Goal: Task Accomplishment & Management: Use online tool/utility

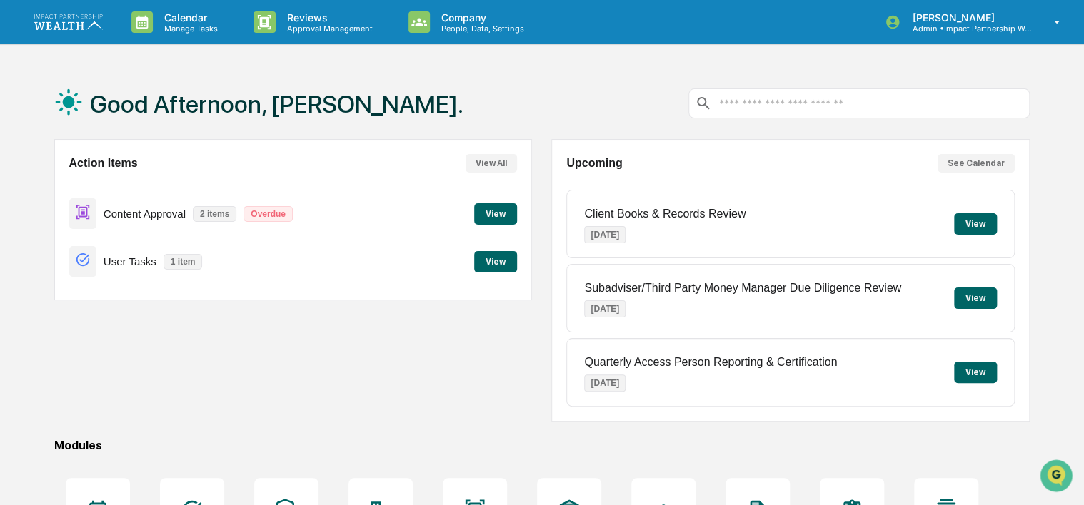
click at [497, 216] on button "View" at bounding box center [495, 213] width 43 height 21
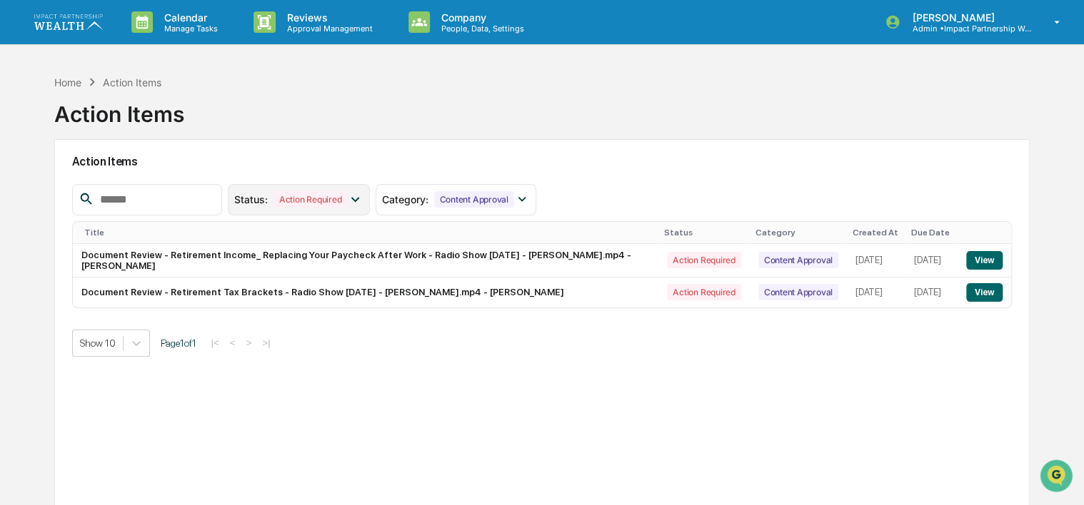
click at [370, 207] on div "Status : Action Required" at bounding box center [299, 199] width 142 height 31
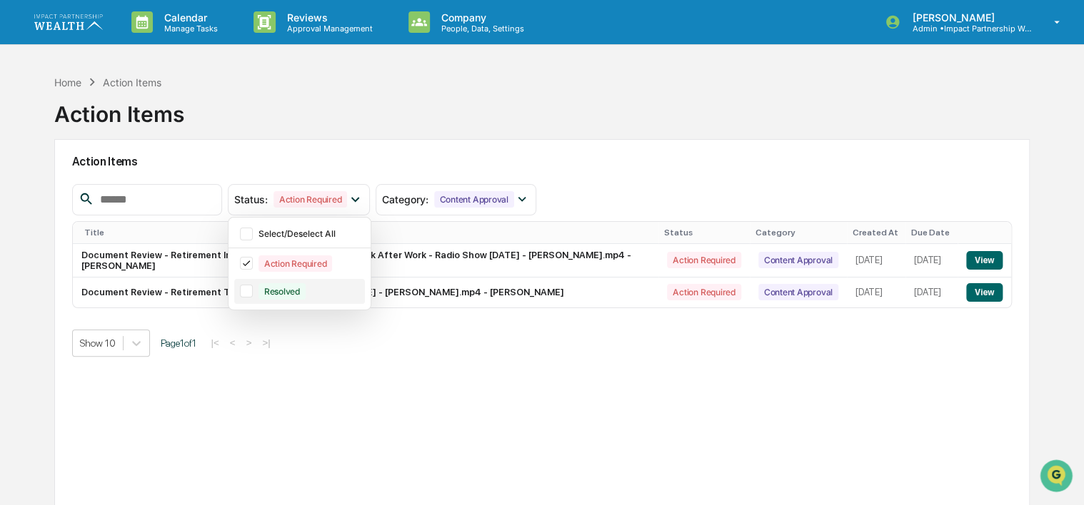
click at [253, 293] on div at bounding box center [246, 291] width 13 height 13
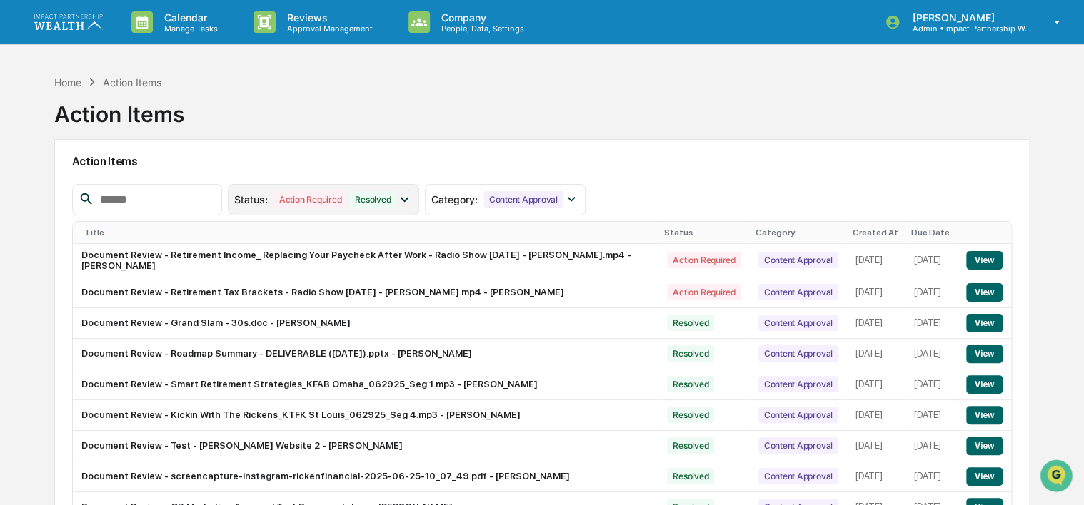
click at [412, 197] on icon at bounding box center [404, 199] width 16 height 16
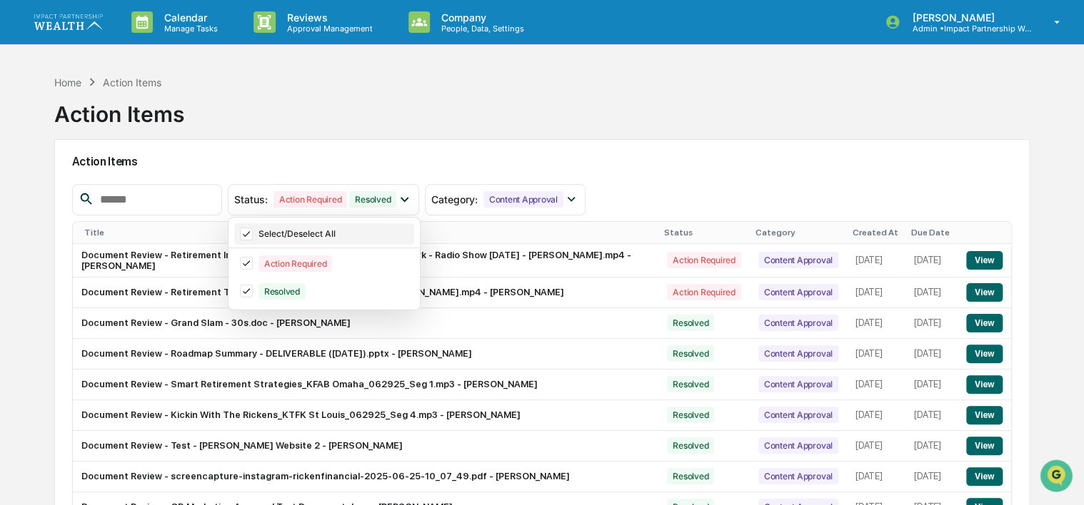
click at [254, 234] on icon at bounding box center [246, 234] width 16 height 10
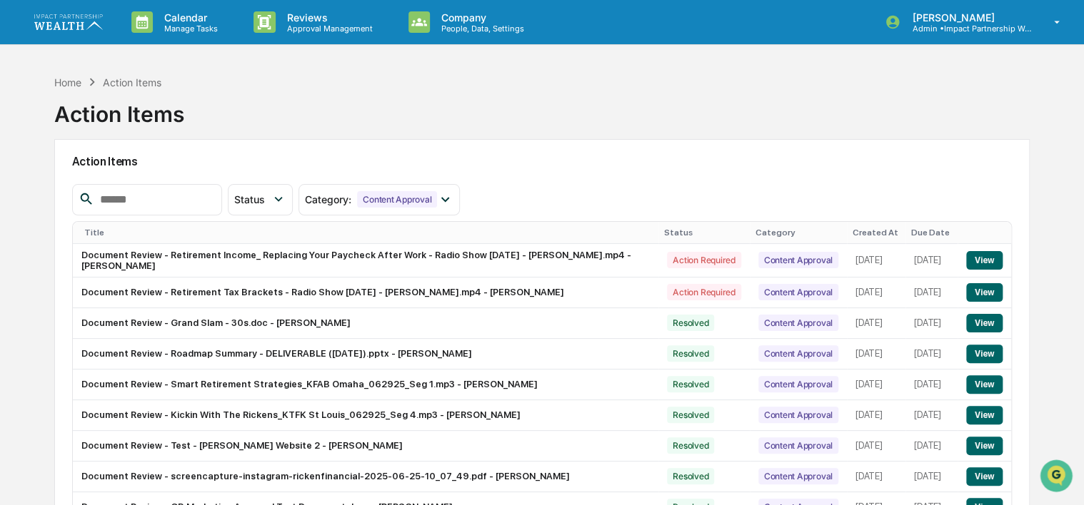
click at [164, 203] on input "text" at bounding box center [154, 200] width 121 height 19
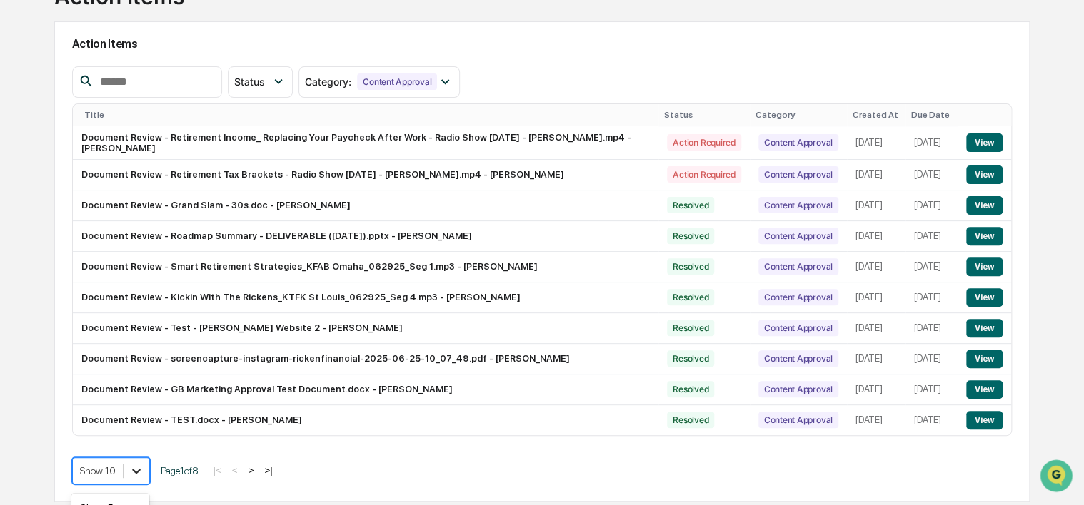
scroll to position [228, 0]
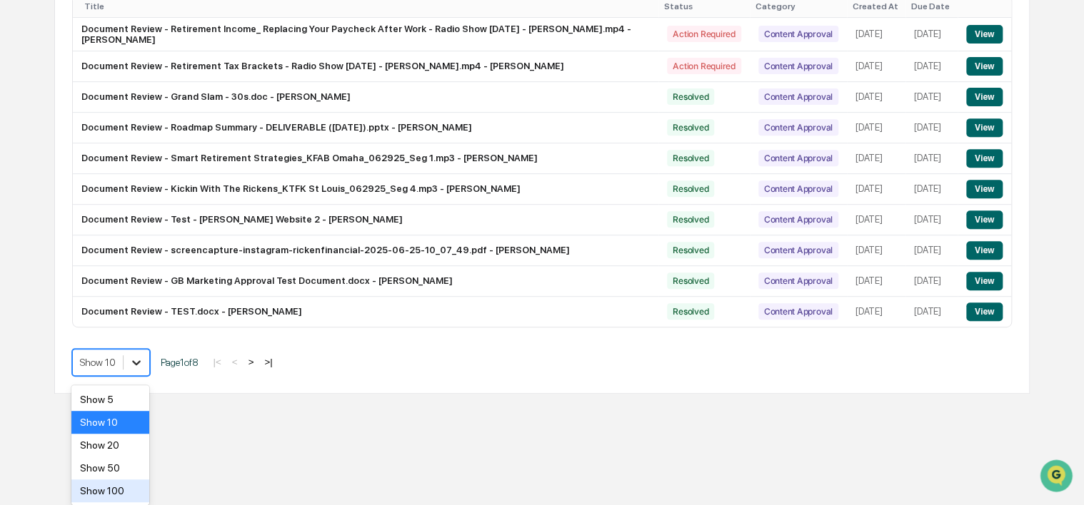
click at [141, 394] on body "Calendar Manage Tasks Reviews Approval Management Company People, Data, Setting…" at bounding box center [542, 84] width 1084 height 620
click at [104, 492] on div "Show 100" at bounding box center [109, 491] width 77 height 23
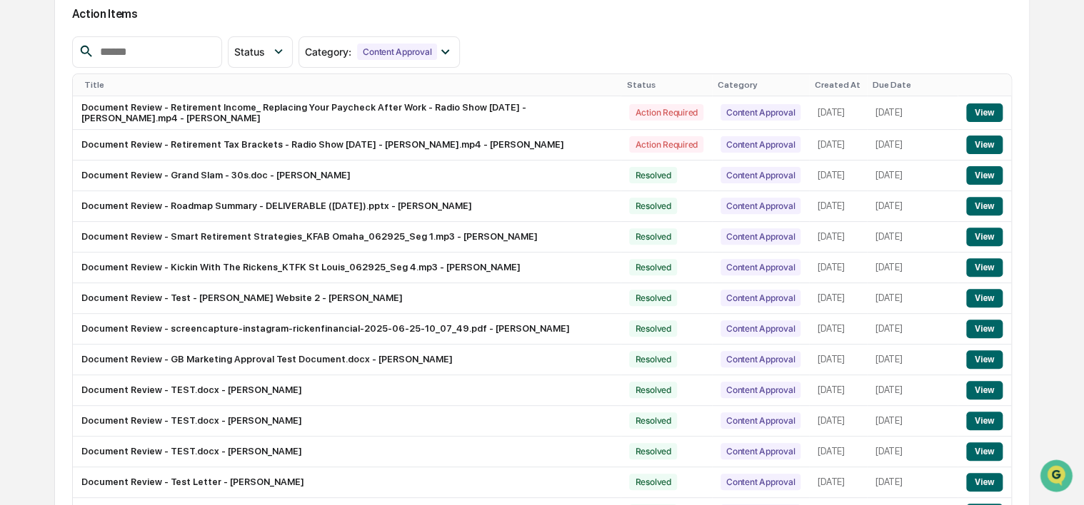
scroll to position [0, 0]
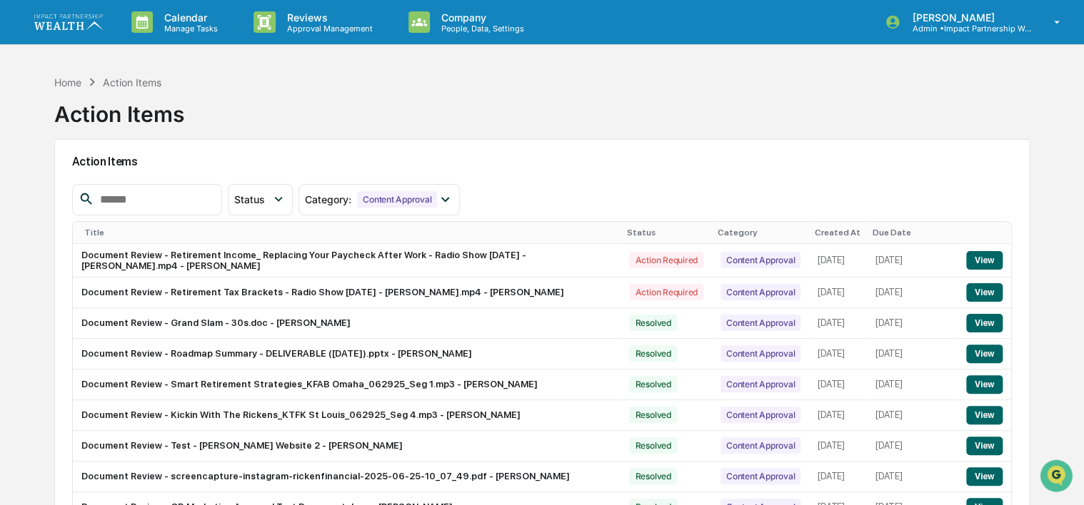
click at [162, 201] on input "text" at bounding box center [154, 200] width 121 height 19
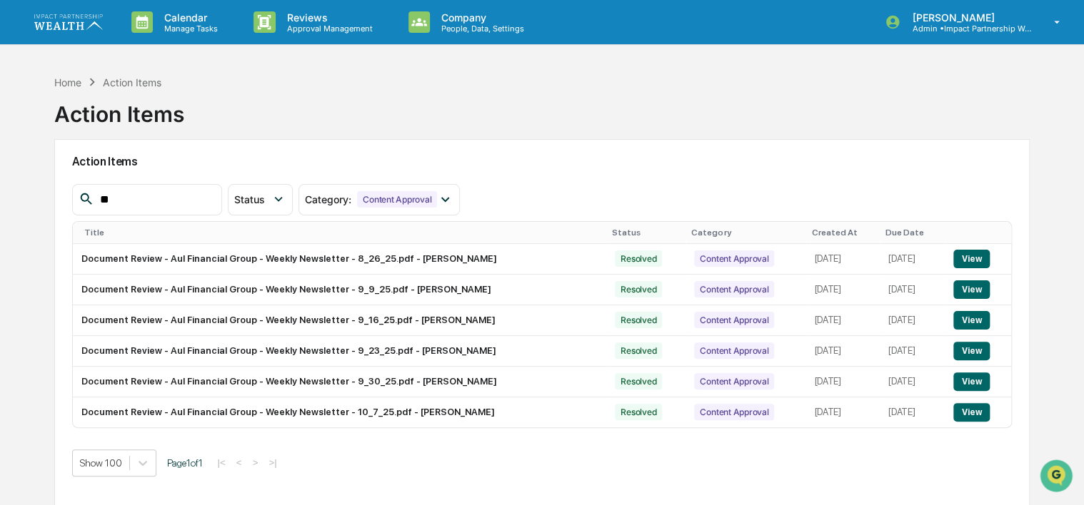
type input "*"
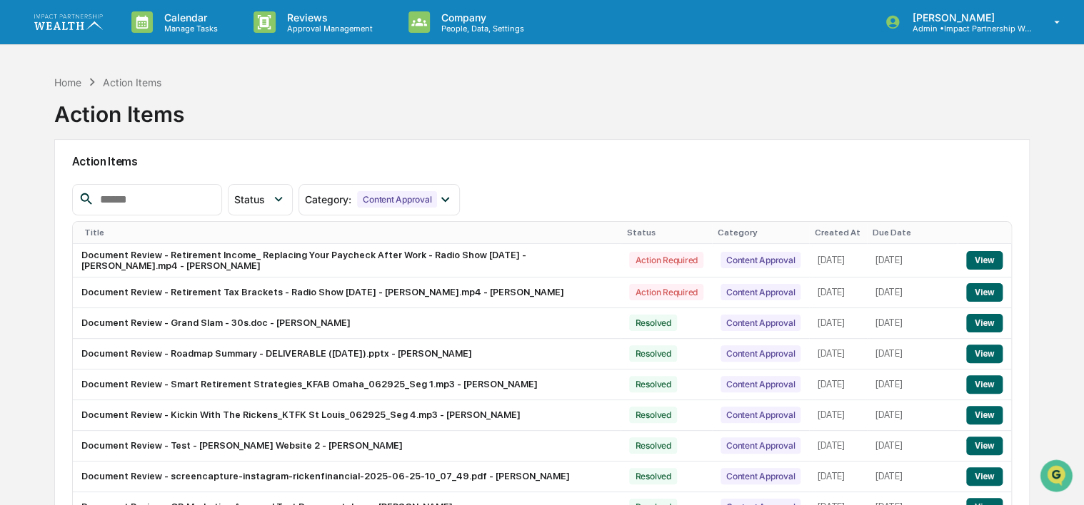
click at [900, 112] on div "Home Action Items Action Items" at bounding box center [541, 103] width 975 height 71
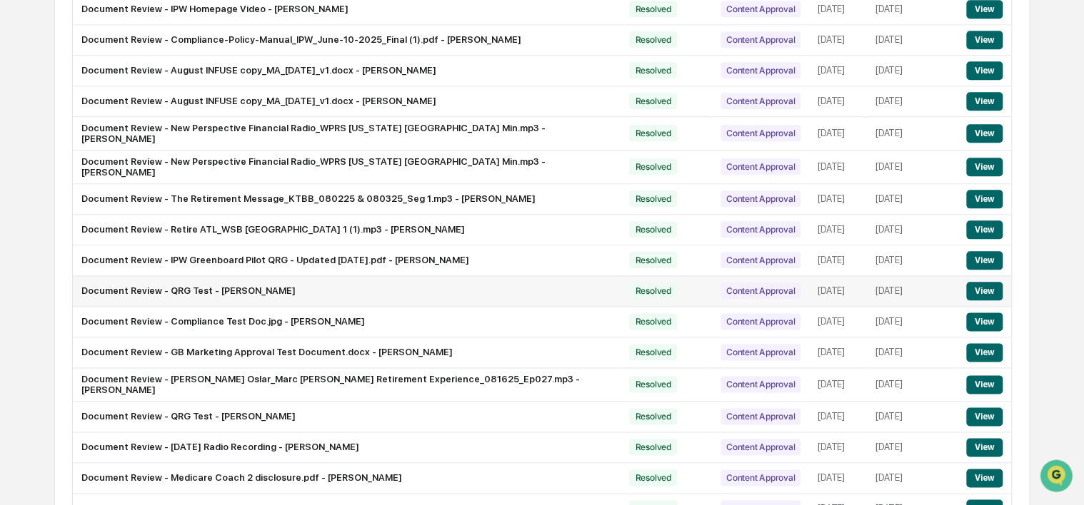
scroll to position [785, 0]
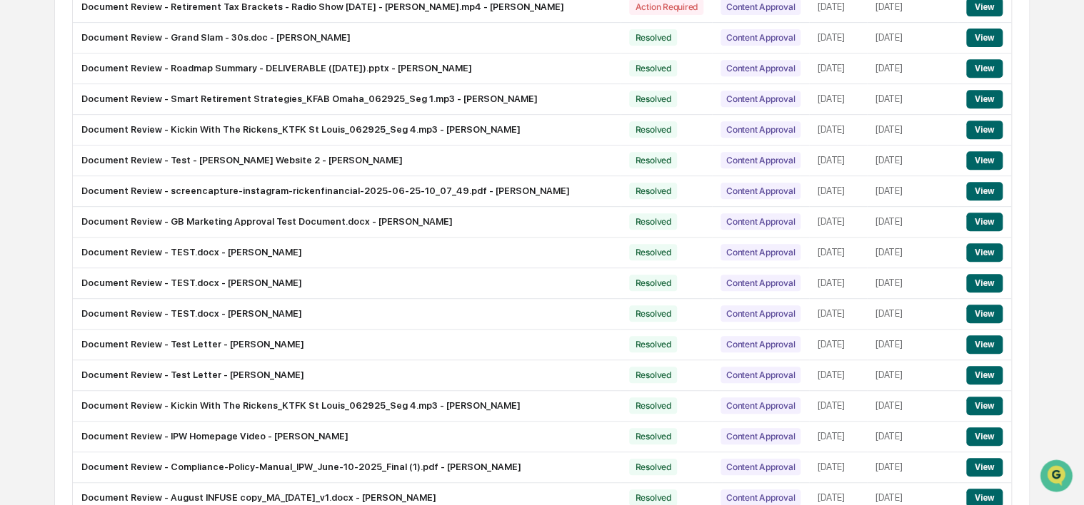
scroll to position [71, 0]
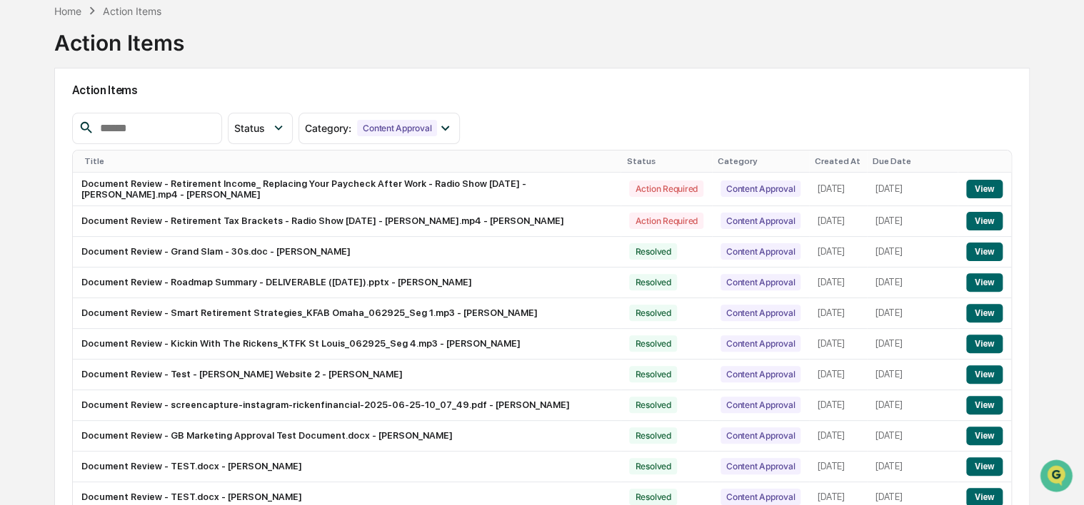
click at [815, 157] on div "Created At" at bounding box center [838, 161] width 46 height 10
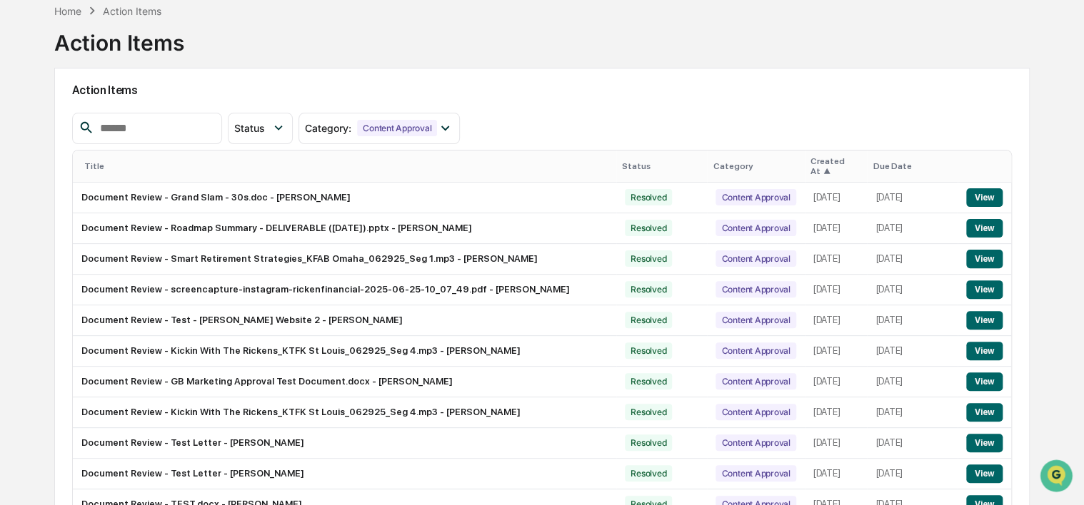
click at [899, 161] on div "Due Date" at bounding box center [911, 166] width 79 height 10
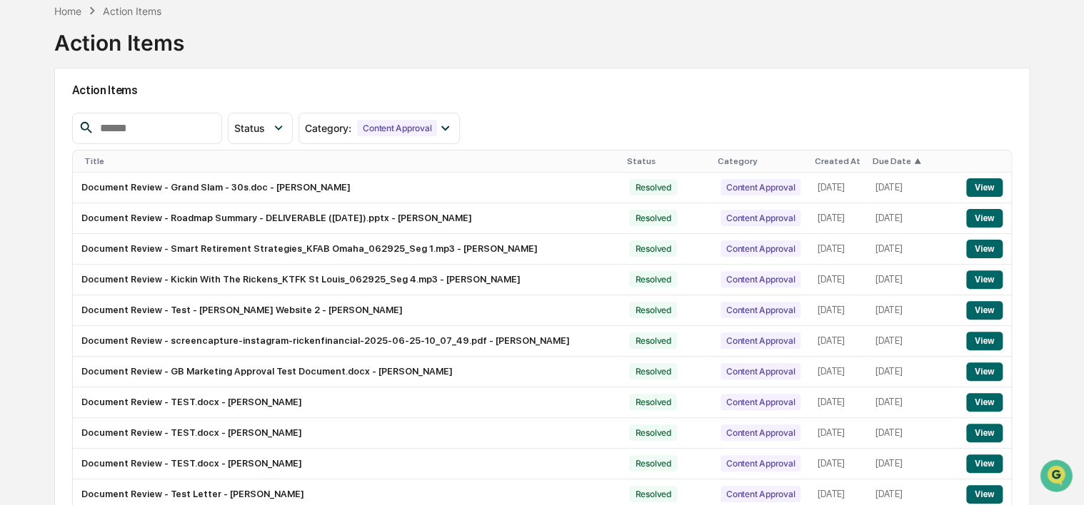
click at [815, 160] on div "Created At" at bounding box center [838, 161] width 46 height 10
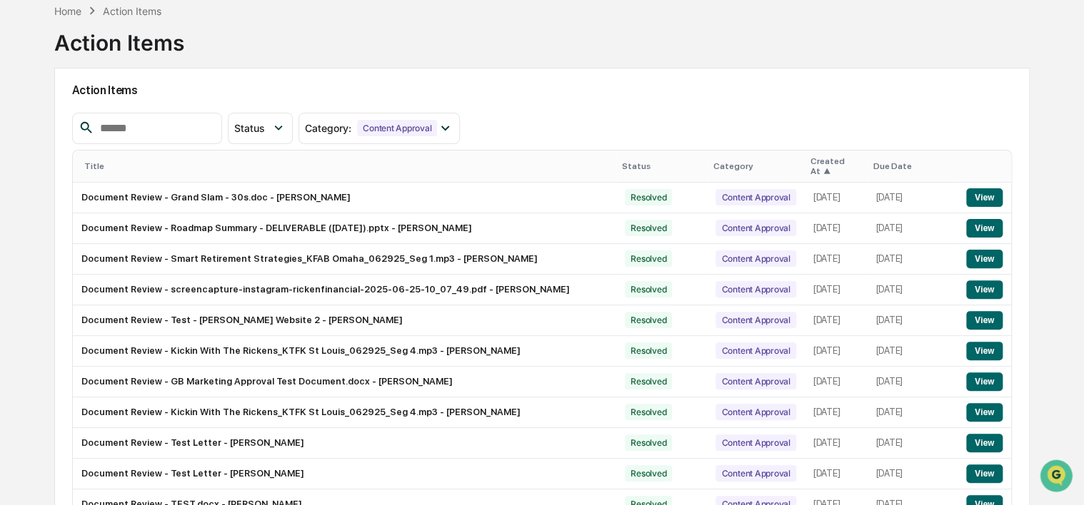
click at [810, 160] on div "Created At ▲" at bounding box center [835, 166] width 51 height 20
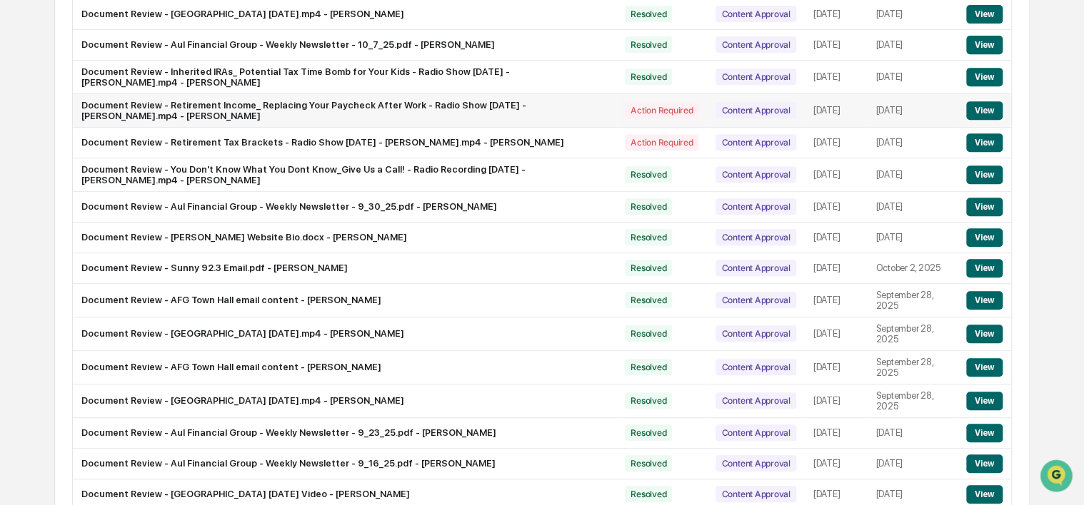
scroll to position [0, 0]
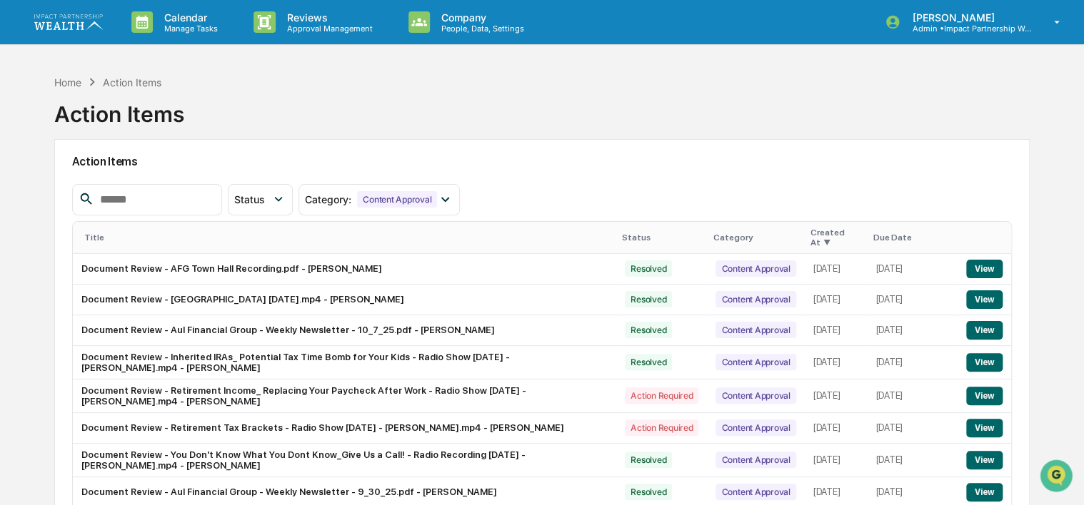
click at [171, 209] on div at bounding box center [147, 199] width 150 height 31
click at [193, 197] on input "text" at bounding box center [154, 200] width 121 height 19
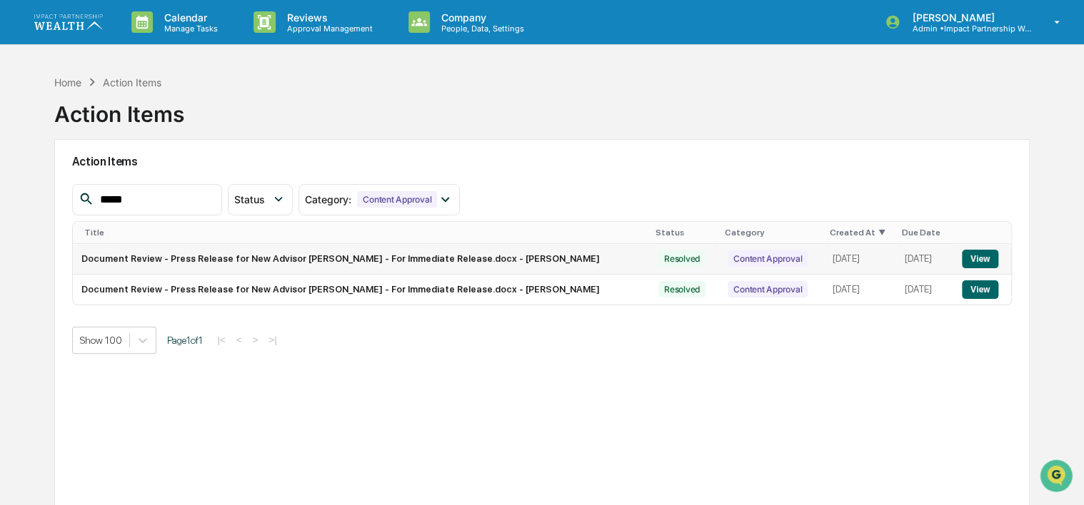
type input "*****"
click at [987, 263] on button "View" at bounding box center [980, 259] width 36 height 19
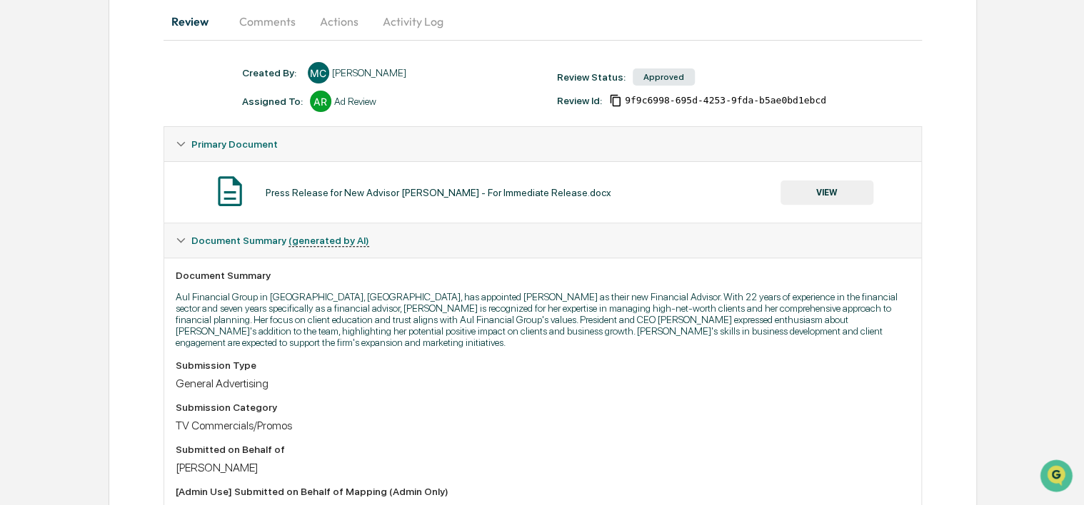
scroll to position [214, 0]
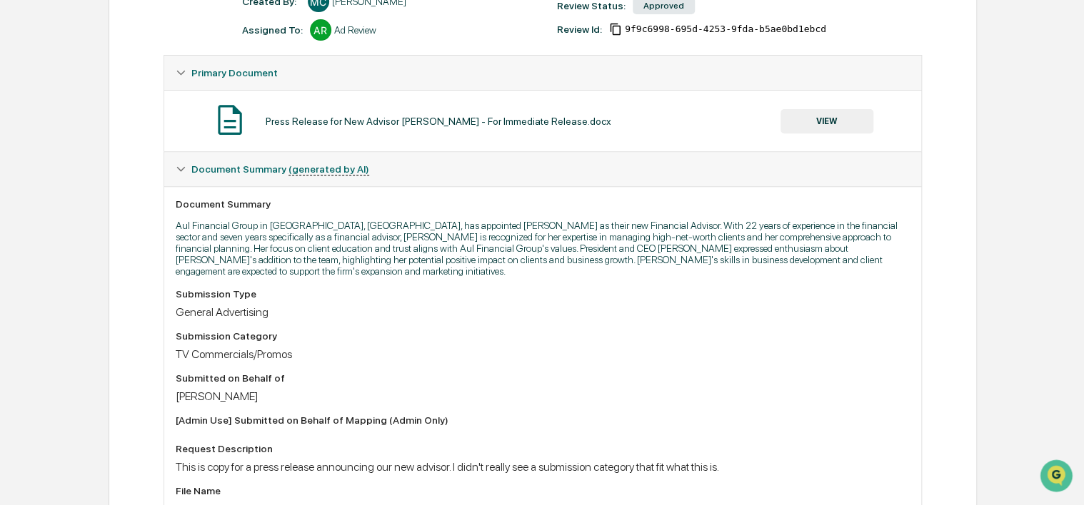
click at [833, 116] on button "VIEW" at bounding box center [826, 121] width 93 height 24
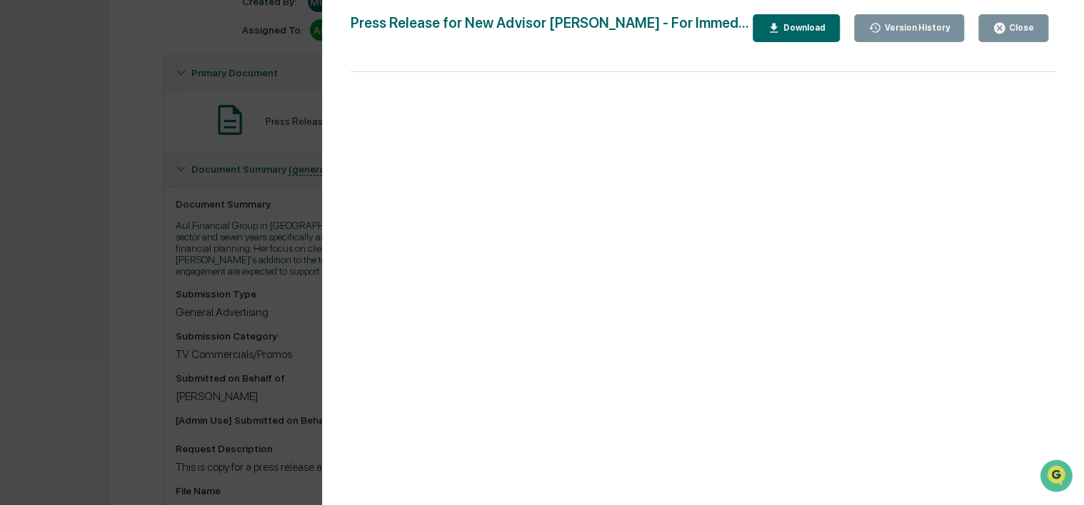
click at [1020, 37] on button "Close" at bounding box center [1013, 28] width 70 height 28
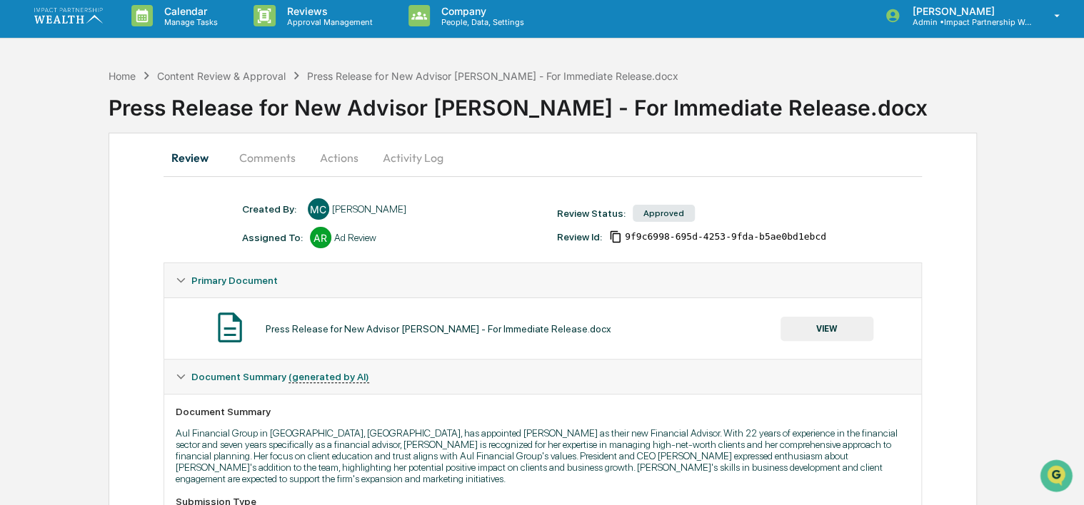
scroll to position [0, 0]
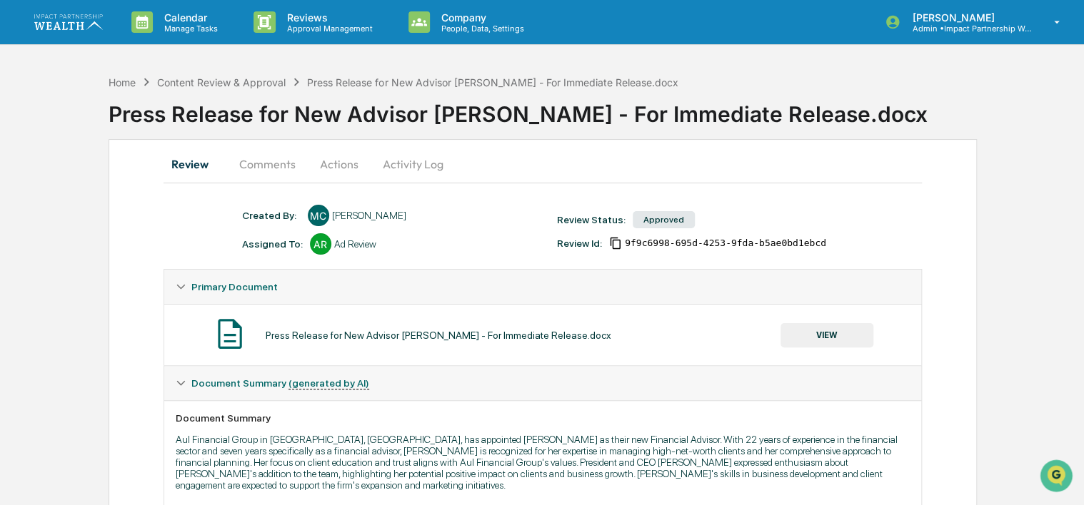
click at [472, 320] on div "Press Release for New Advisor [PERSON_NAME] - For Immediate Release.docx VIEW" at bounding box center [543, 335] width 735 height 38
click at [246, 161] on button "Comments" at bounding box center [267, 164] width 79 height 34
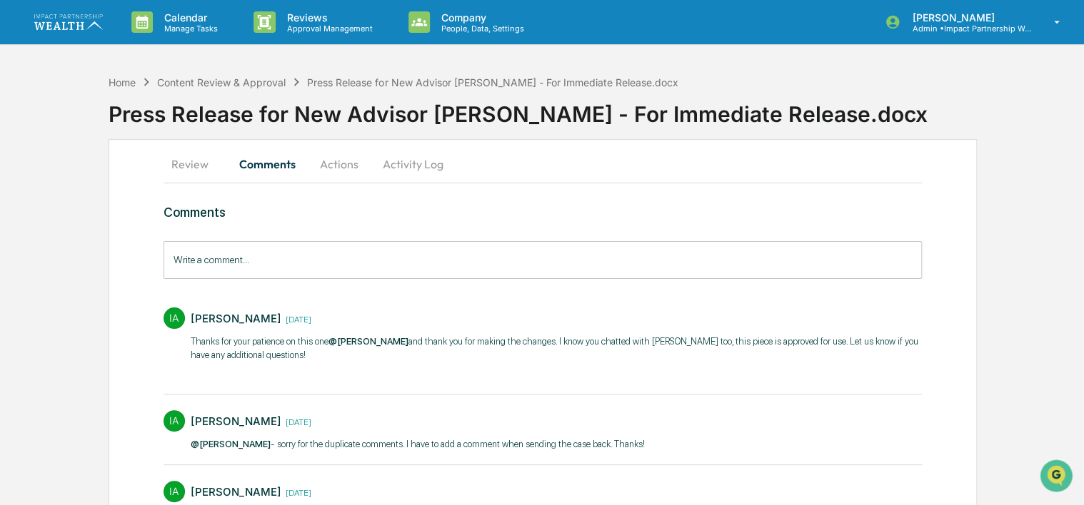
scroll to position [71, 0]
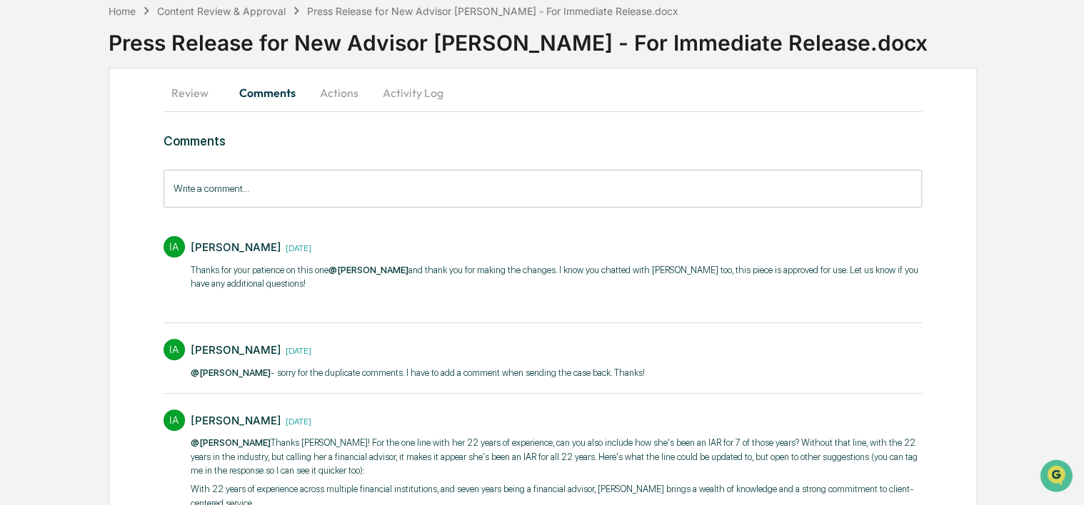
click at [371, 94] on button "Activity Log" at bounding box center [413, 93] width 84 height 34
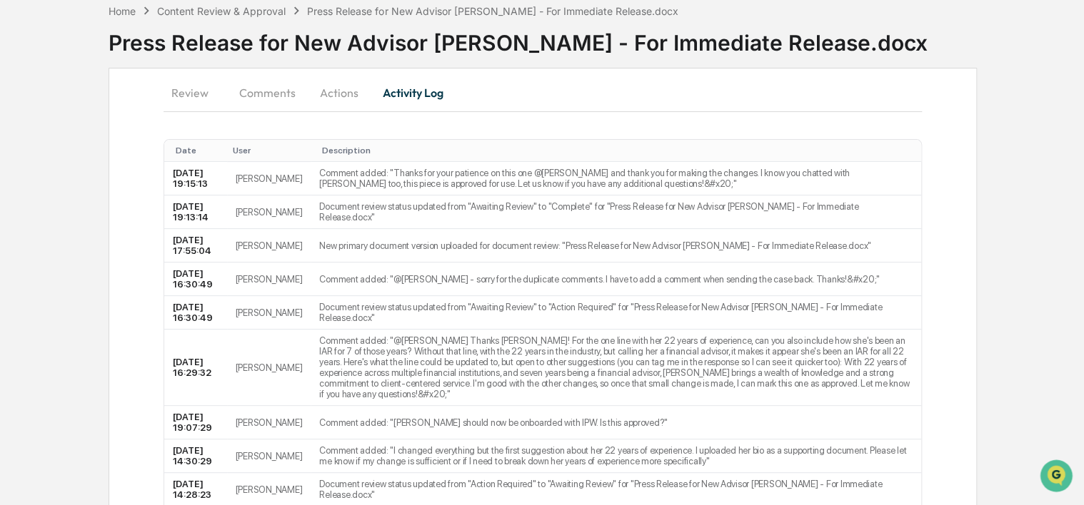
click at [339, 94] on button "Actions" at bounding box center [339, 93] width 64 height 34
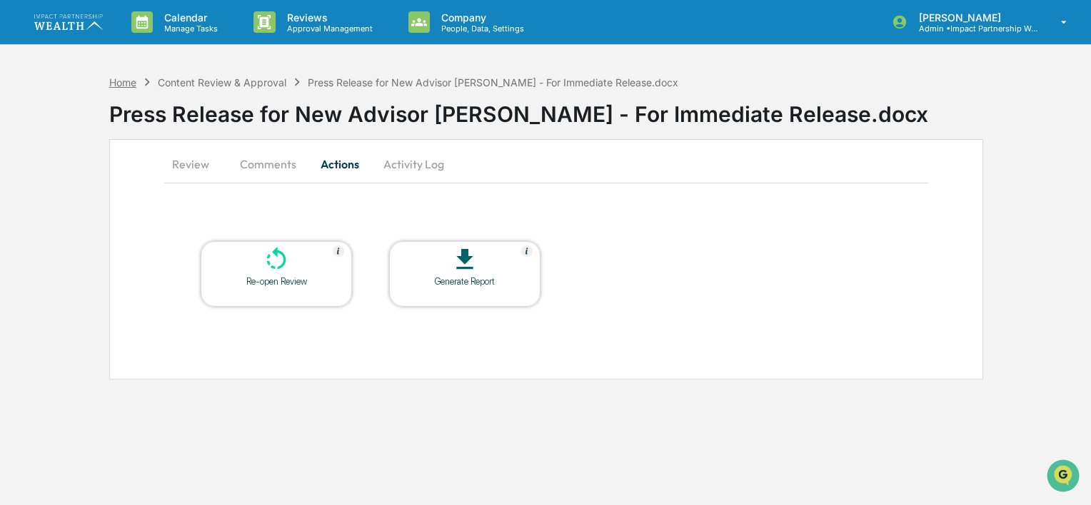
click at [119, 86] on div "Home" at bounding box center [122, 82] width 27 height 12
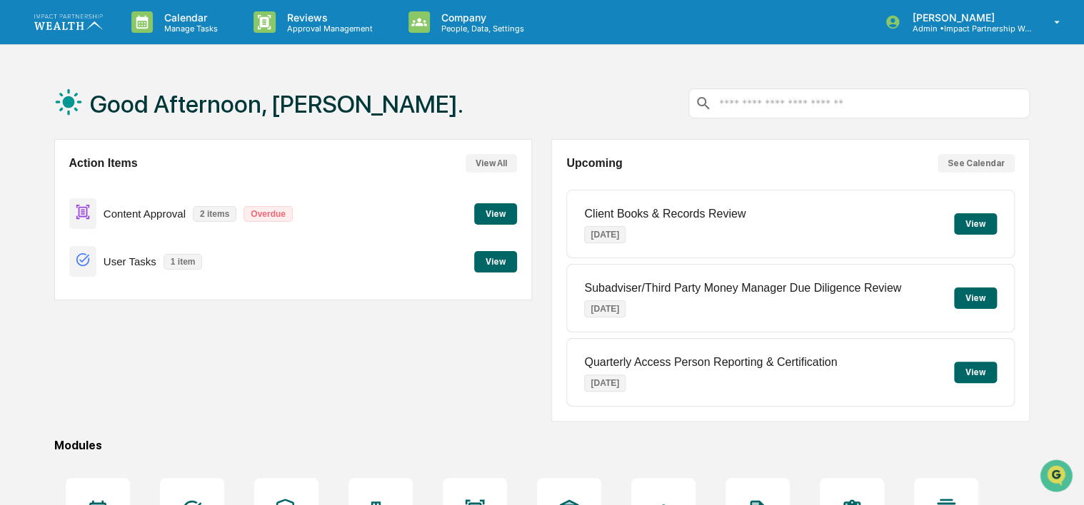
click at [512, 226] on div "Content Approval 2 items Overdue View" at bounding box center [293, 214] width 448 height 48
click at [494, 214] on button "View" at bounding box center [495, 213] width 43 height 21
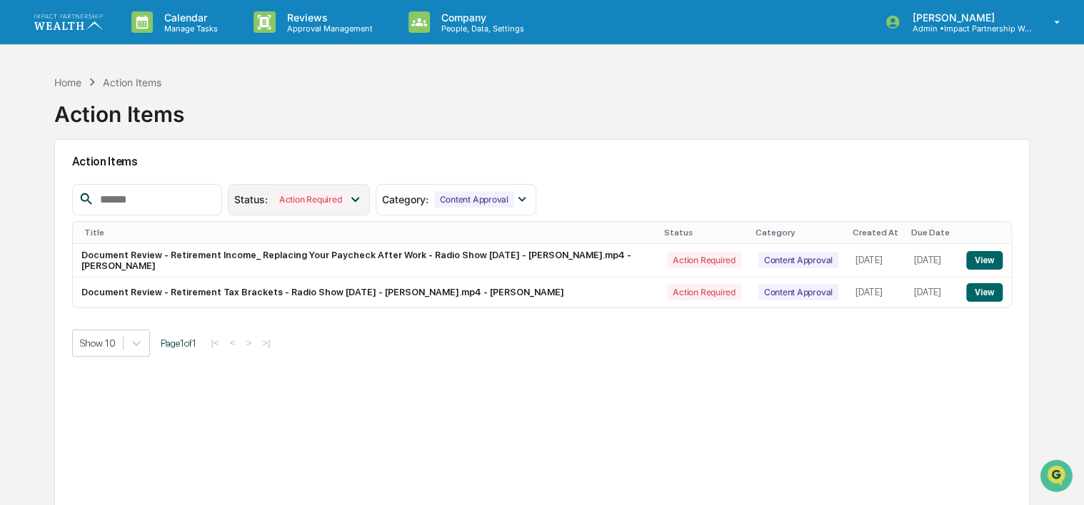
click at [363, 200] on icon at bounding box center [355, 199] width 16 height 16
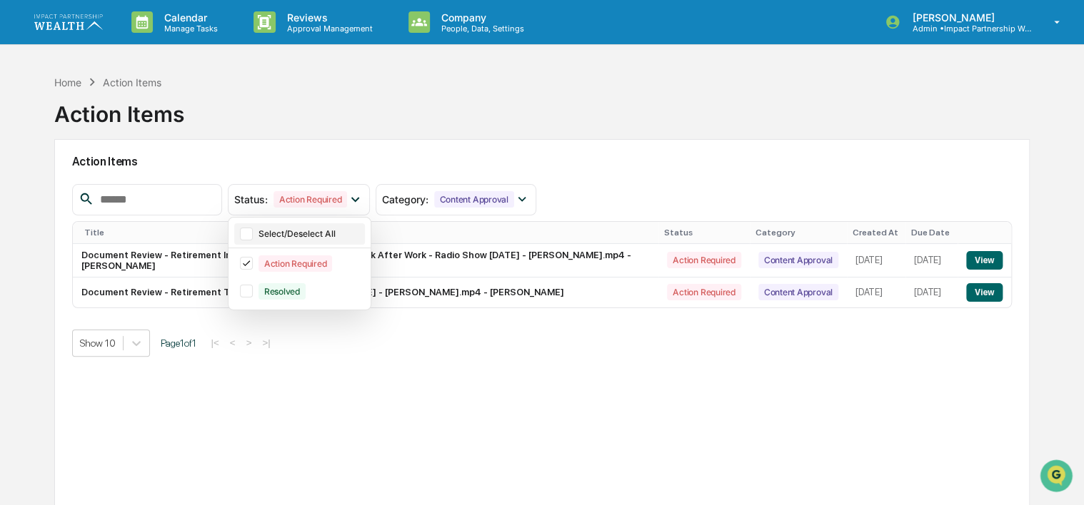
click at [299, 236] on div "Select/Deselect All" at bounding box center [310, 233] width 104 height 11
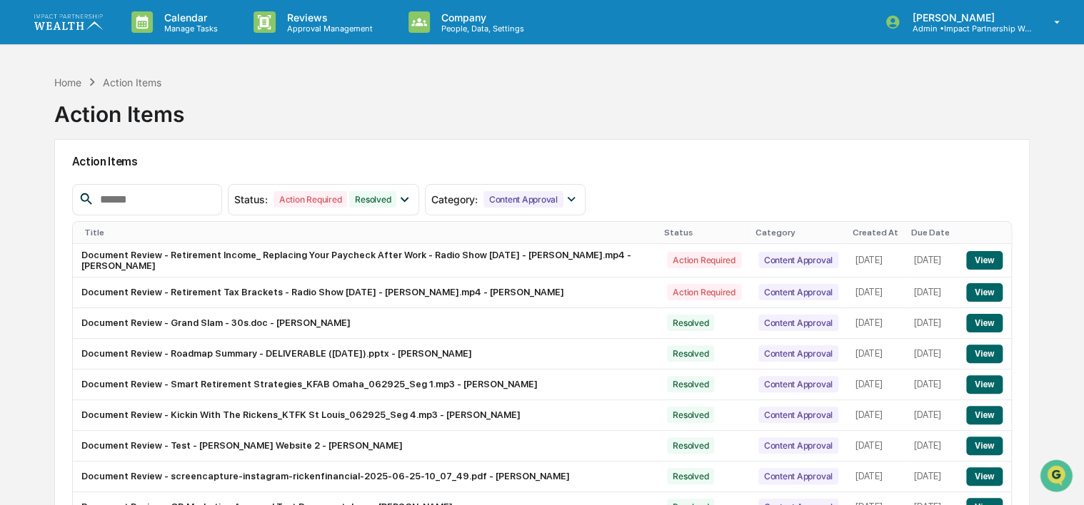
click at [160, 201] on input "text" at bounding box center [154, 200] width 121 height 19
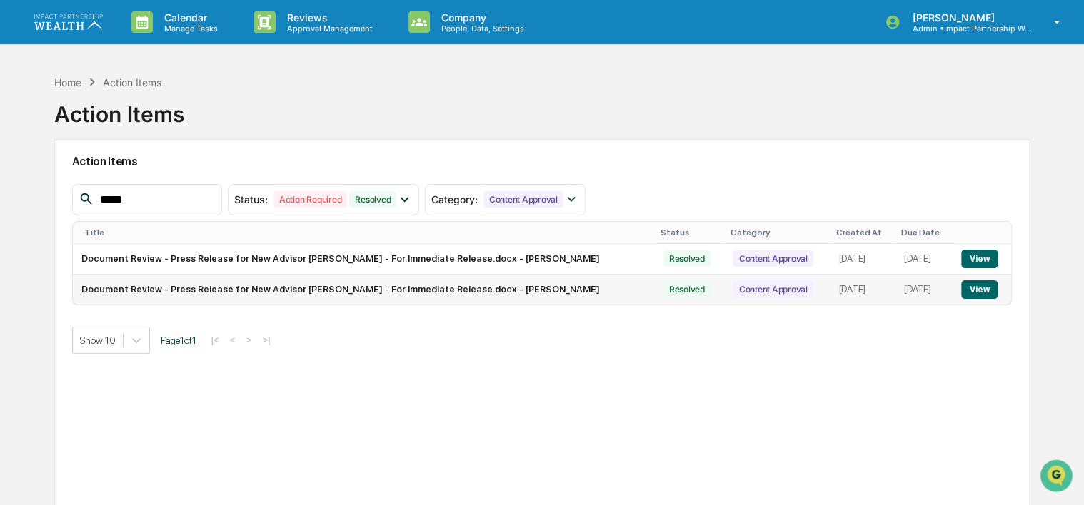
type input "*****"
click at [977, 293] on button "View" at bounding box center [979, 290] width 36 height 19
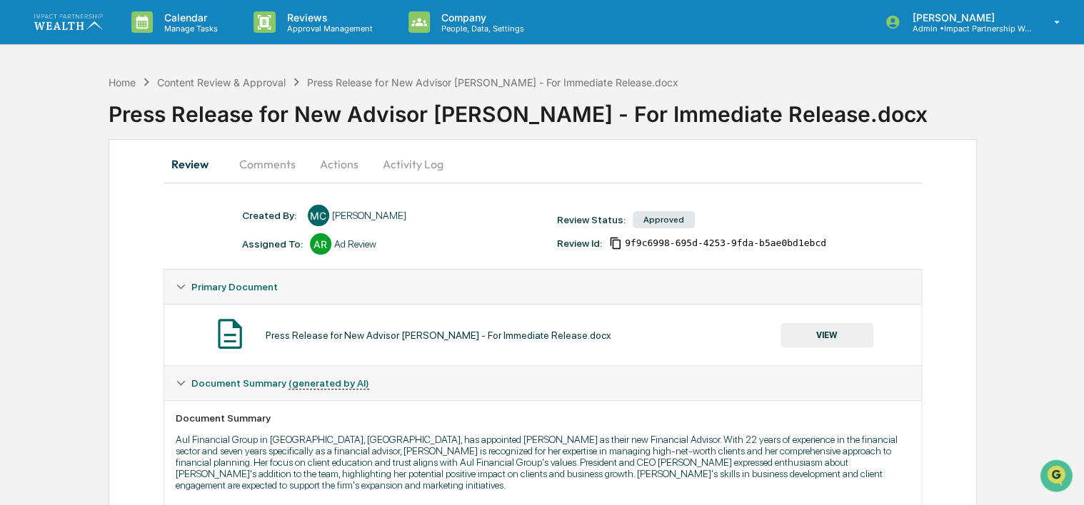
click at [819, 332] on button "VIEW" at bounding box center [826, 335] width 93 height 24
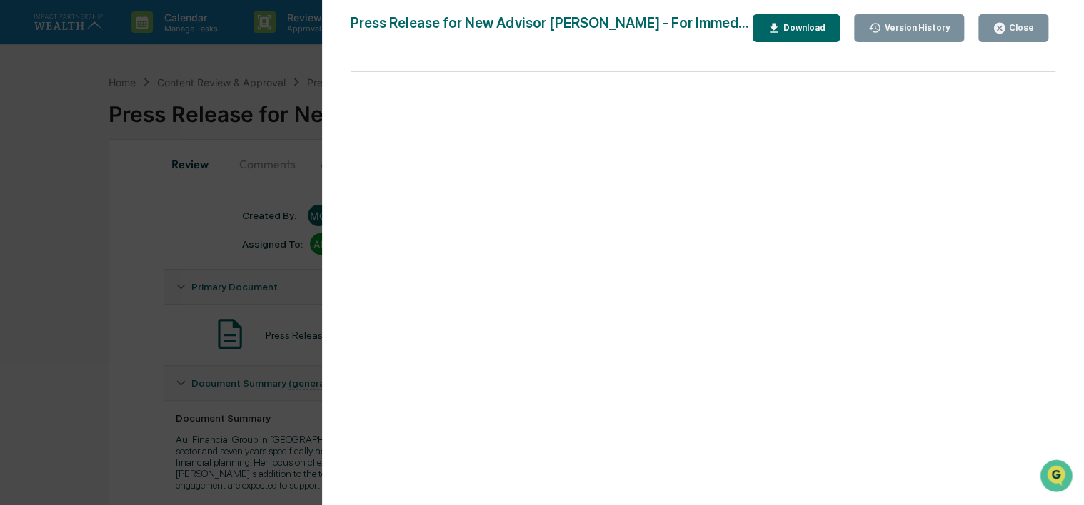
click at [937, 34] on div "Version History" at bounding box center [909, 28] width 82 height 14
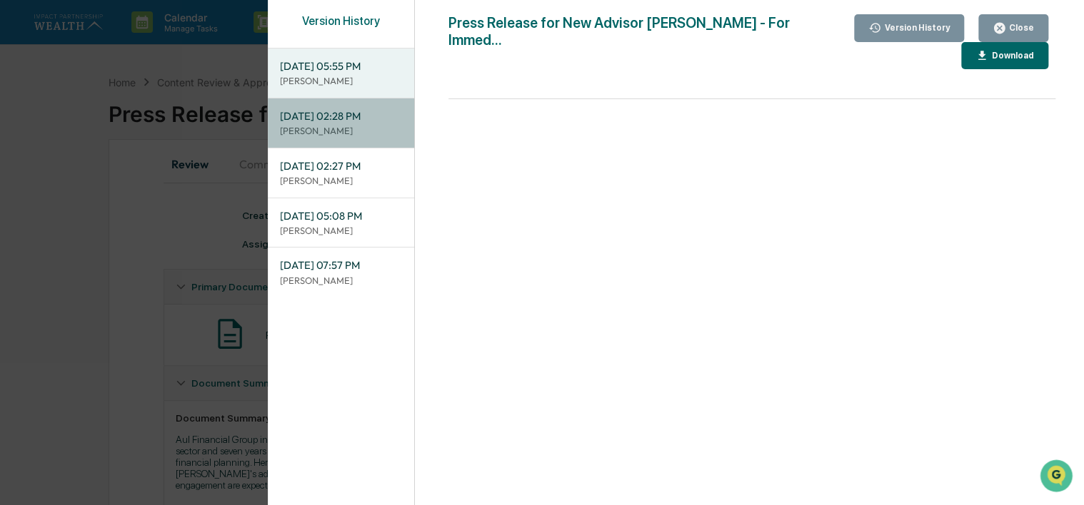
click at [326, 121] on span "[DATE] 02:28 PM" at bounding box center [340, 117] width 123 height 16
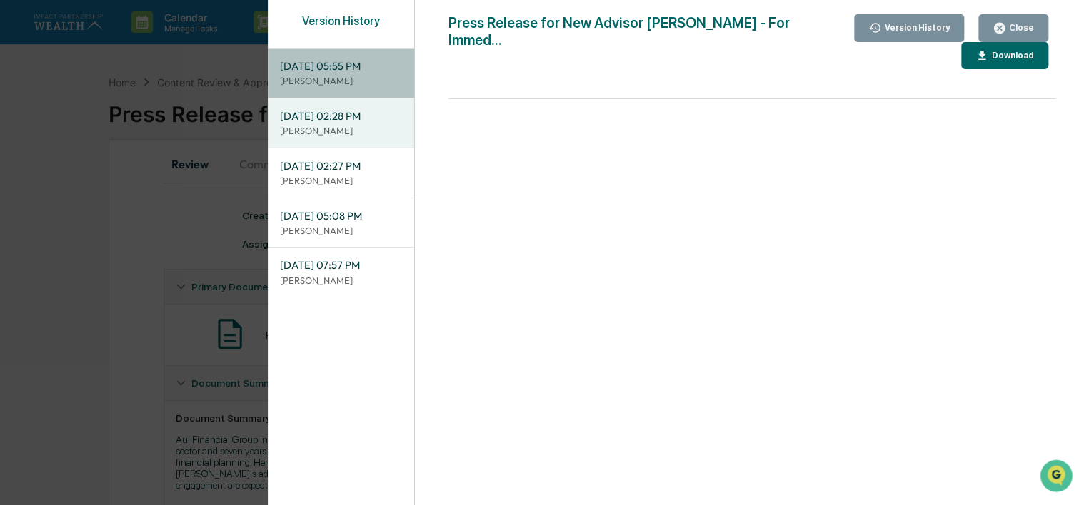
click at [341, 78] on p "[PERSON_NAME]" at bounding box center [340, 81] width 123 height 14
